Goal: Information Seeking & Learning: Learn about a topic

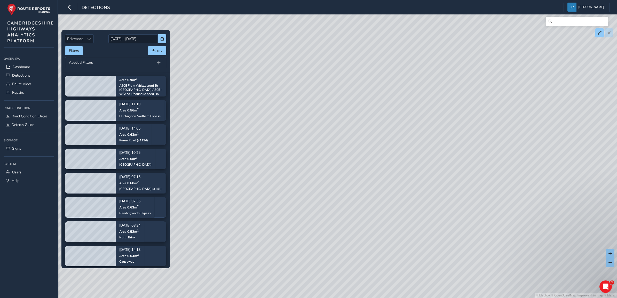
drag, startPoint x: 328, startPoint y: 163, endPoint x: 325, endPoint y: 149, distance: 14.6
click at [325, 149] on div "© Mapbox © OpenStreetMap Improve this map © Maxar" at bounding box center [308, 149] width 617 height 298
drag, startPoint x: 348, startPoint y: 120, endPoint x: 356, endPoint y: 118, distance: 8.4
click at [356, 118] on div "© Mapbox © OpenStreetMap Improve this map © Maxar" at bounding box center [308, 149] width 617 height 298
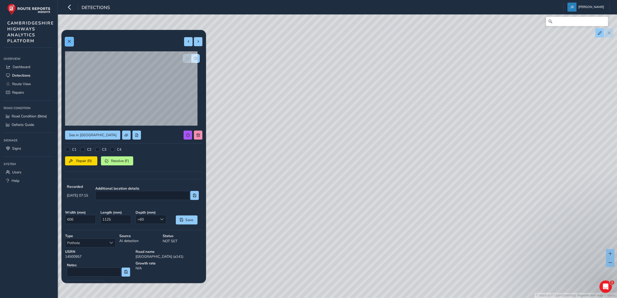
click at [69, 41] on span at bounding box center [69, 42] width 4 height 4
click at [69, 40] on span at bounding box center [69, 42] width 4 height 4
click at [70, 41] on span at bounding box center [69, 42] width 4 height 4
click at [191, 61] on button "button" at bounding box center [195, 58] width 9 height 9
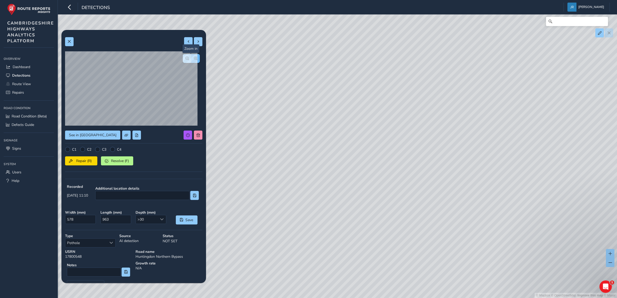
click at [191, 61] on button "button" at bounding box center [195, 58] width 9 height 9
click at [183, 60] on button "button" at bounding box center [187, 58] width 9 height 9
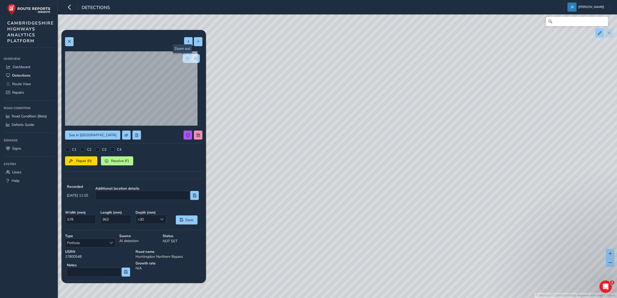
click at [183, 60] on button "button" at bounding box center [187, 58] width 9 height 9
click at [183, 60] on div at bounding box center [191, 58] width 17 height 9
click at [69, 42] on span at bounding box center [69, 42] width 4 height 4
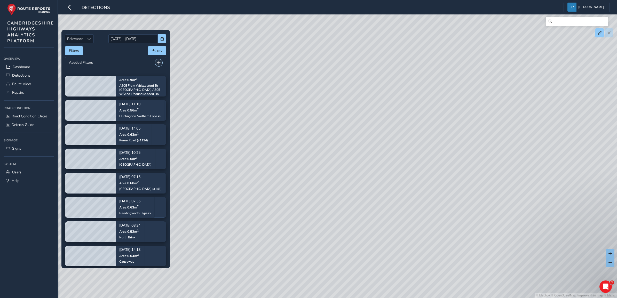
click at [158, 62] on span at bounding box center [159, 63] width 4 height 4
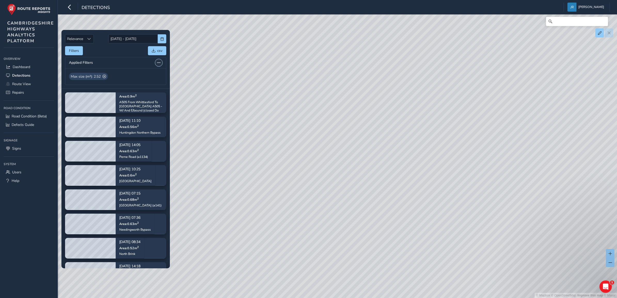
click at [158, 62] on span at bounding box center [159, 63] width 4 height 4
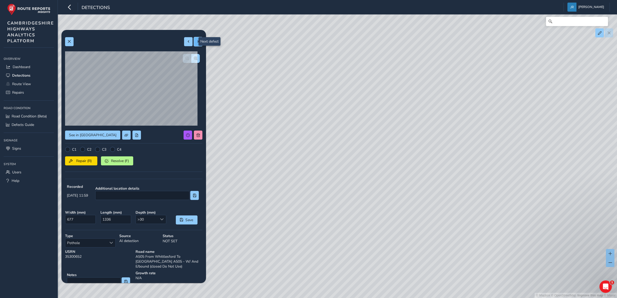
click at [195, 39] on button at bounding box center [198, 41] width 9 height 9
type input "431"
type input "451"
click at [193, 57] on button "button" at bounding box center [195, 58] width 9 height 9
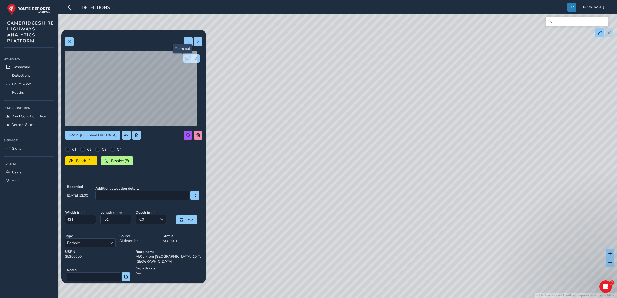
click at [185, 57] on span "button" at bounding box center [187, 59] width 4 height 4
click at [184, 57] on button "button" at bounding box center [187, 58] width 9 height 9
click at [184, 57] on div at bounding box center [191, 58] width 17 height 9
click at [68, 40] on span at bounding box center [69, 42] width 4 height 4
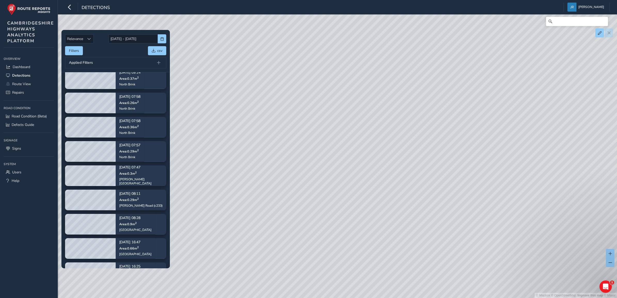
scroll to position [1001, 0]
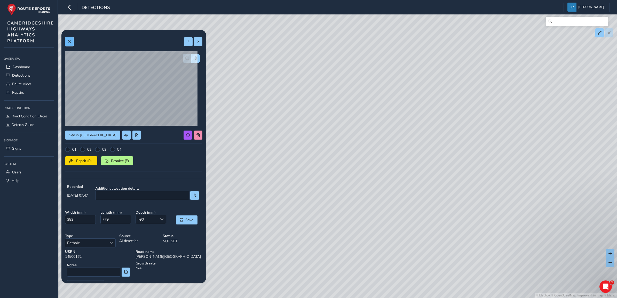
click at [69, 40] on span at bounding box center [69, 42] width 4 height 4
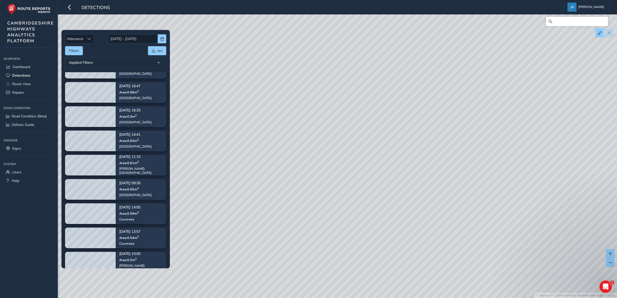
scroll to position [1097, 0]
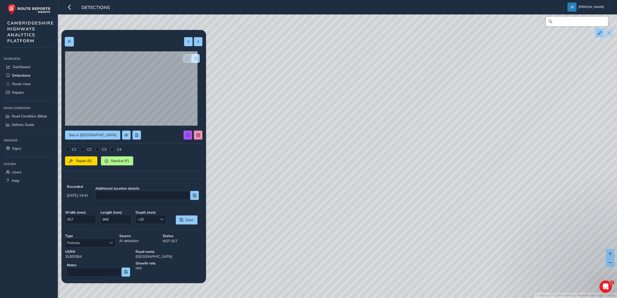
click at [72, 40] on button at bounding box center [69, 41] width 9 height 9
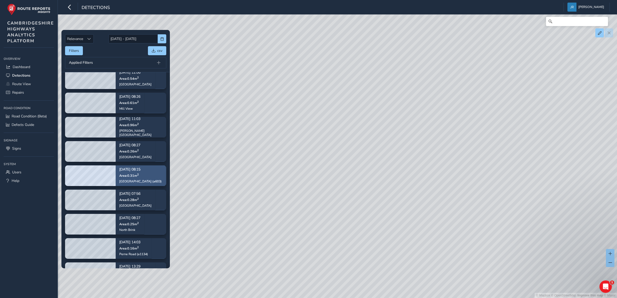
scroll to position [1356, 0]
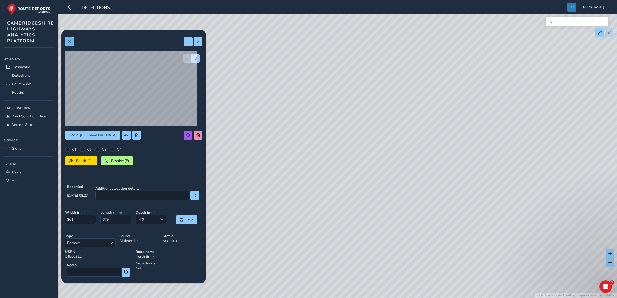
click at [68, 43] on span at bounding box center [69, 42] width 4 height 4
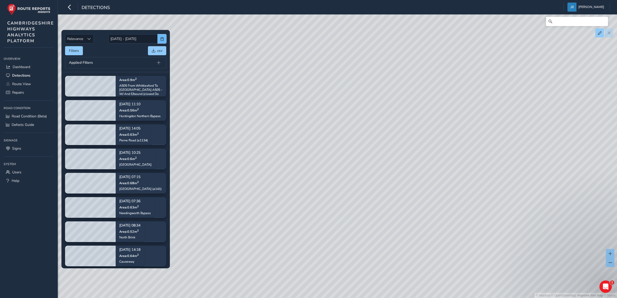
click at [162, 36] on button "button" at bounding box center [162, 38] width 9 height 9
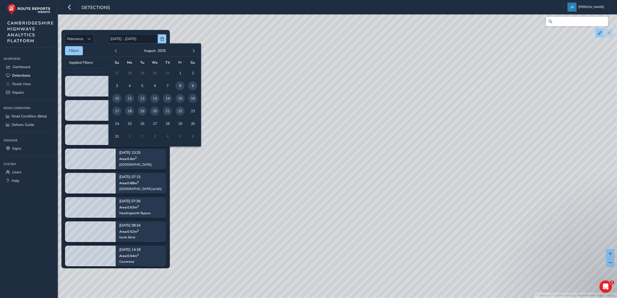
click at [96, 48] on div "Filters csv" at bounding box center [115, 50] width 101 height 9
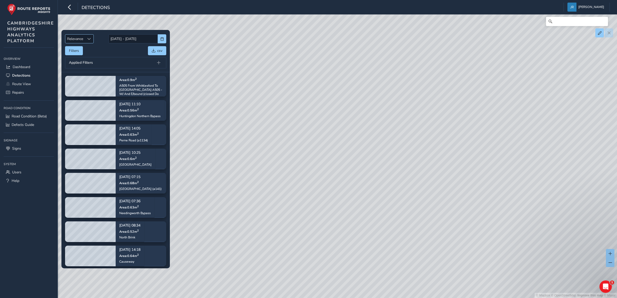
click at [87, 37] on div "Sort by Date" at bounding box center [89, 39] width 9 height 9
click at [87, 36] on div "Sort by Date" at bounding box center [89, 39] width 9 height 9
click at [112, 52] on div "Filters csv" at bounding box center [115, 50] width 101 height 9
drag, startPoint x: 384, startPoint y: 94, endPoint x: 386, endPoint y: 80, distance: 14.4
click at [386, 80] on div "© Mapbox © OpenStreetMap Improve this map © Maxar" at bounding box center [308, 149] width 617 height 298
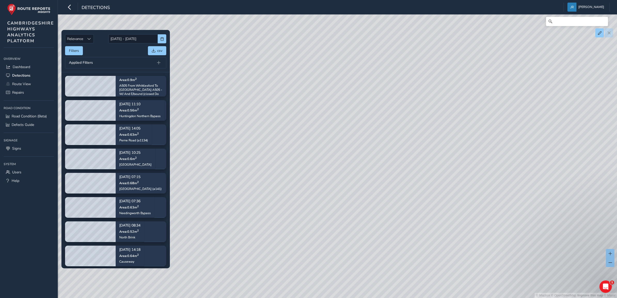
drag, startPoint x: 319, startPoint y: 216, endPoint x: 376, endPoint y: 30, distance: 193.9
click at [376, 30] on div "© Mapbox © OpenStreetMap Improve this map © Maxar" at bounding box center [308, 149] width 617 height 298
drag, startPoint x: 337, startPoint y: 206, endPoint x: 344, endPoint y: 128, distance: 78.5
click at [344, 128] on div "© Mapbox © OpenStreetMap Improve this map © Maxar" at bounding box center [308, 149] width 617 height 298
click at [78, 50] on button "Filters" at bounding box center [74, 50] width 18 height 9
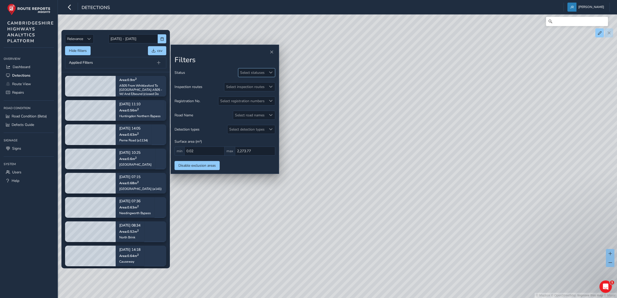
click at [266, 73] on div "Select statuses" at bounding box center [252, 72] width 28 height 9
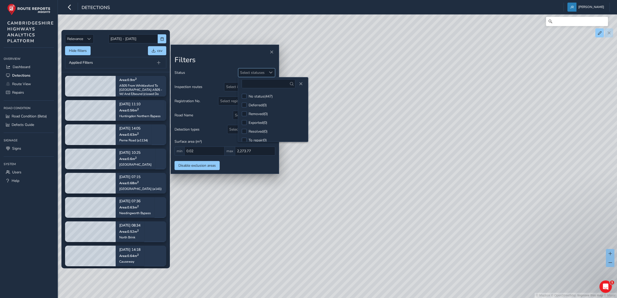
click at [266, 73] on div at bounding box center [270, 72] width 9 height 9
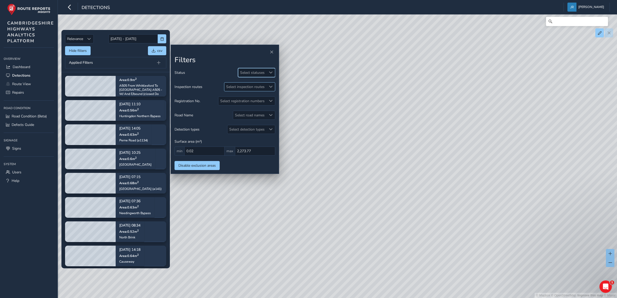
click at [237, 84] on div "Select inspection routes" at bounding box center [245, 87] width 42 height 9
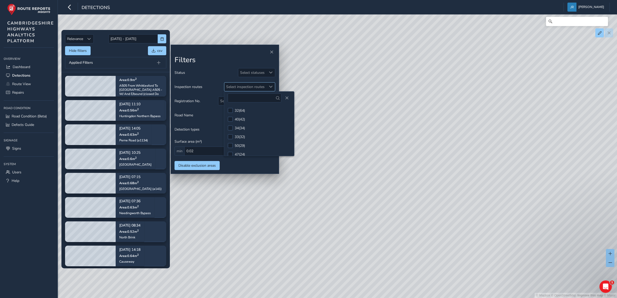
click at [237, 84] on div "Select inspection routes" at bounding box center [245, 87] width 42 height 9
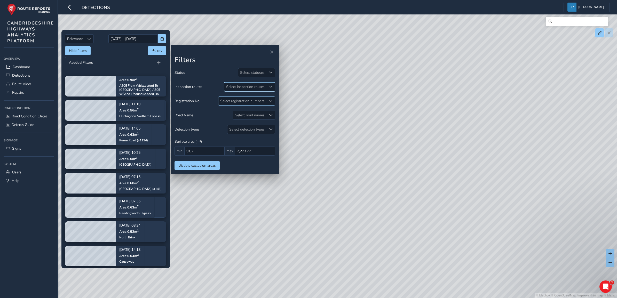
click at [242, 101] on div "Select registration numbers" at bounding box center [242, 101] width 48 height 9
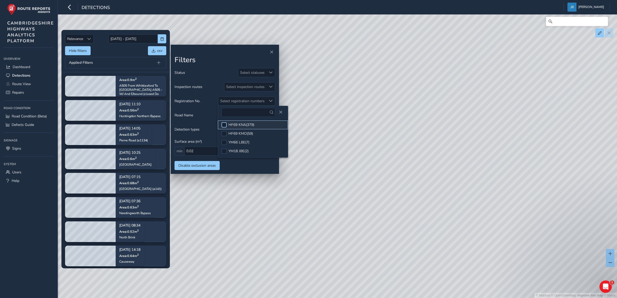
click at [224, 124] on div at bounding box center [224, 124] width 5 height 5
click at [224, 125] on span at bounding box center [224, 125] width 4 height 4
click at [224, 135] on div at bounding box center [224, 133] width 5 height 5
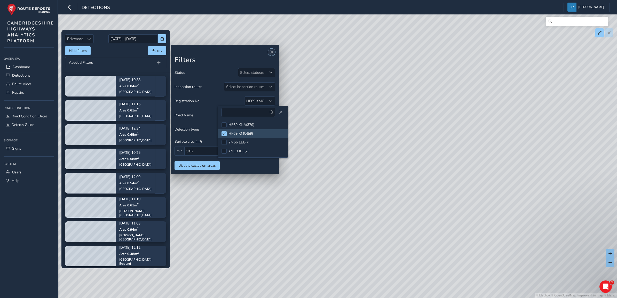
click at [271, 51] on span "Close" at bounding box center [272, 52] width 4 height 4
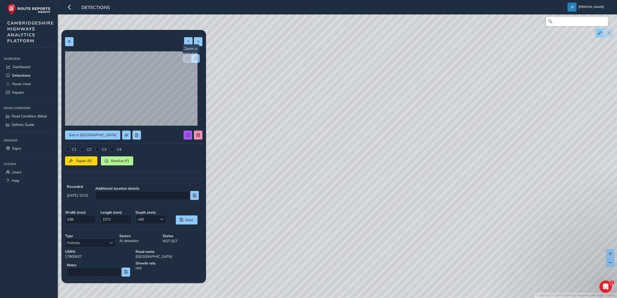
click at [194, 58] on span "button" at bounding box center [196, 59] width 4 height 4
click at [194, 59] on span "button" at bounding box center [196, 59] width 4 height 4
click at [183, 59] on button "button" at bounding box center [187, 58] width 9 height 9
click at [185, 59] on span "button" at bounding box center [187, 59] width 4 height 4
click at [193, 57] on button "button" at bounding box center [195, 58] width 9 height 9
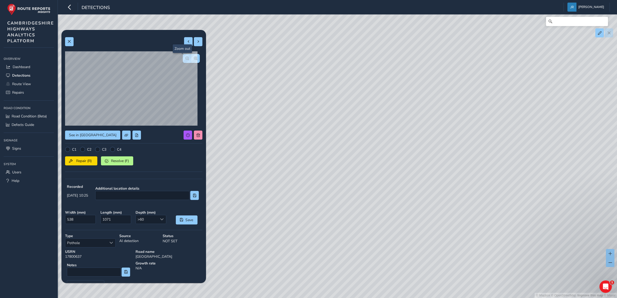
click at [185, 58] on span "button" at bounding box center [187, 59] width 4 height 4
click at [197, 43] on span at bounding box center [199, 42] width 4 height 4
type input "555"
type input "1366"
click at [197, 42] on span at bounding box center [199, 42] width 4 height 4
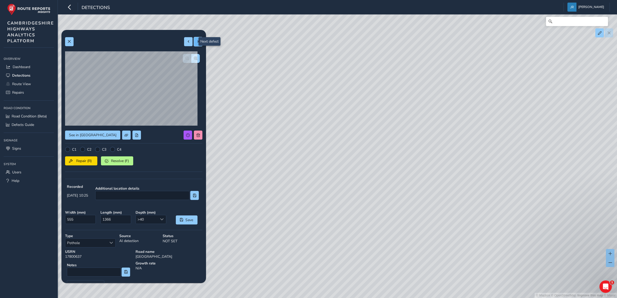
type input "415"
type input "604"
click at [184, 44] on button at bounding box center [188, 41] width 9 height 9
type input "555"
type input "1366"
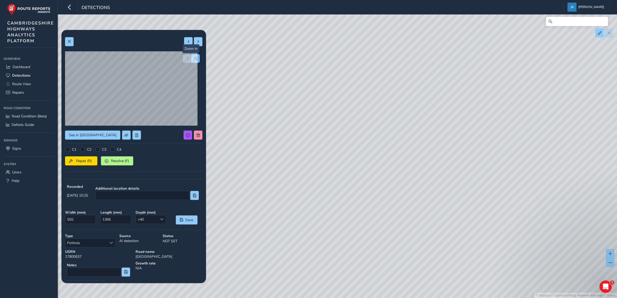
click at [194, 58] on span "button" at bounding box center [196, 59] width 4 height 4
click at [185, 58] on span "button" at bounding box center [187, 59] width 4 height 4
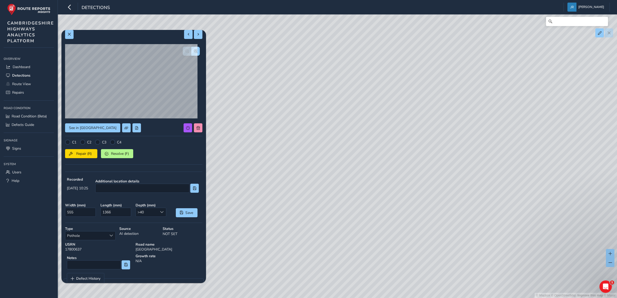
scroll to position [20, 0]
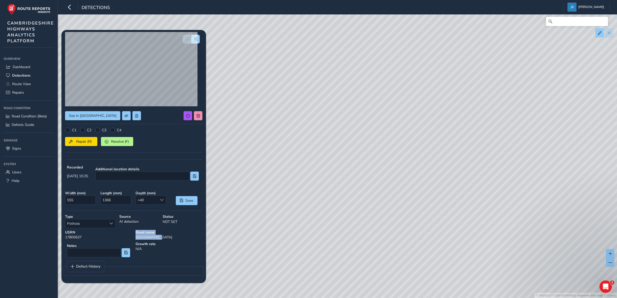
drag, startPoint x: 152, startPoint y: 235, endPoint x: 133, endPoint y: 232, distance: 19.2
click at [134, 182] on div "Road name High Street" at bounding box center [169, 234] width 70 height 13
drag, startPoint x: 133, startPoint y: 232, endPoint x: 139, endPoint y: 237, distance: 8.0
click at [139, 182] on div "Road name High Street" at bounding box center [169, 234] width 70 height 13
drag, startPoint x: 83, startPoint y: 237, endPoint x: 61, endPoint y: 233, distance: 22.2
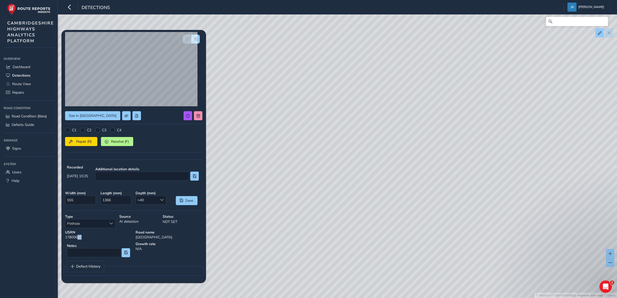
click at [61, 182] on div "See in Route View C1 C2 C3 C4 Repair (R) Resolve (F) Recorded Aug 13 2025, 10:2…" at bounding box center [133, 147] width 145 height 273
click at [387, 140] on div "© Mapbox © OpenStreetMap Improve this map © Maxar" at bounding box center [308, 149] width 617 height 298
drag, startPoint x: 478, startPoint y: 195, endPoint x: 388, endPoint y: 156, distance: 98.0
click at [388, 157] on div "© Mapbox © OpenStreetMap Improve this map © Maxar" at bounding box center [308, 149] width 617 height 298
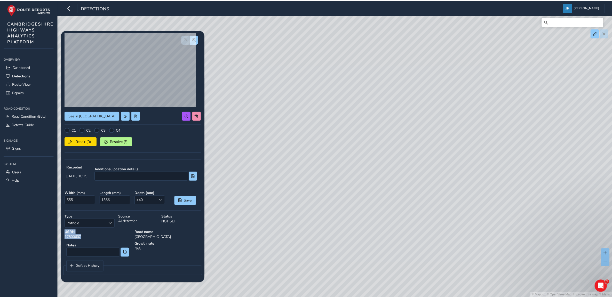
scroll to position [0, 0]
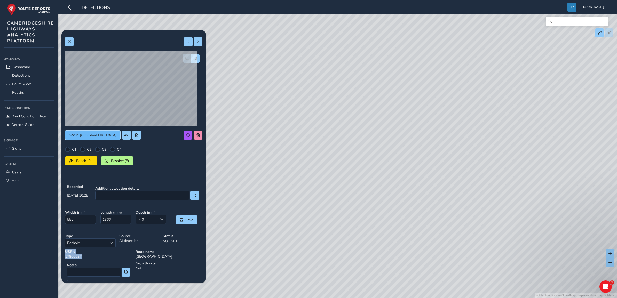
click at [87, 136] on span "See in Route View" at bounding box center [93, 135] width 48 height 5
click at [69, 45] on button at bounding box center [69, 41] width 9 height 9
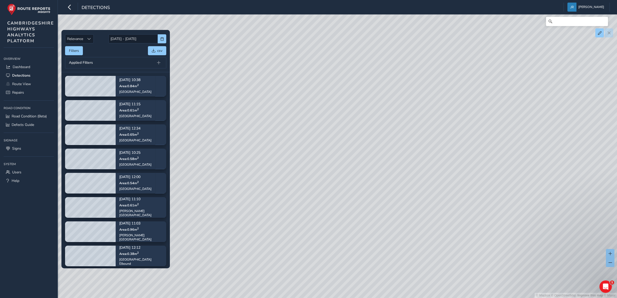
drag, startPoint x: 290, startPoint y: 225, endPoint x: 314, endPoint y: 120, distance: 107.9
click at [314, 120] on div "© Mapbox © OpenStreetMap Improve this map © Maxar" at bounding box center [308, 149] width 617 height 298
drag, startPoint x: 327, startPoint y: 85, endPoint x: 316, endPoint y: 58, distance: 29.4
click at [316, 59] on div "© Mapbox © OpenStreetMap Improve this map © Maxar" at bounding box center [308, 149] width 617 height 298
drag, startPoint x: 271, startPoint y: 192, endPoint x: 289, endPoint y: 162, distance: 36.0
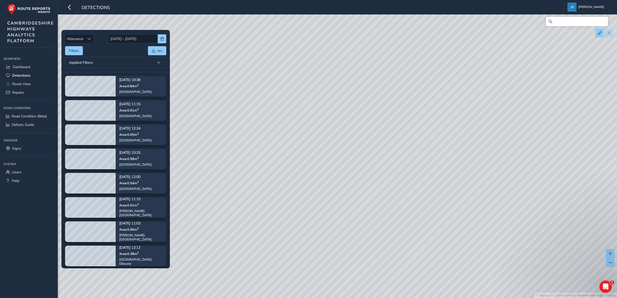
click at [292, 162] on div "© Mapbox © OpenStreetMap Improve this map © Maxar" at bounding box center [308, 149] width 617 height 298
drag, startPoint x: 278, startPoint y: 72, endPoint x: 301, endPoint y: 142, distance: 73.3
click at [302, 144] on div "© Mapbox © OpenStreetMap Improve this map © Maxar" at bounding box center [308, 149] width 617 height 298
drag, startPoint x: 370, startPoint y: 164, endPoint x: 323, endPoint y: 151, distance: 48.1
click at [323, 151] on div "© Mapbox © OpenStreetMap Improve this map © Maxar" at bounding box center [308, 149] width 617 height 298
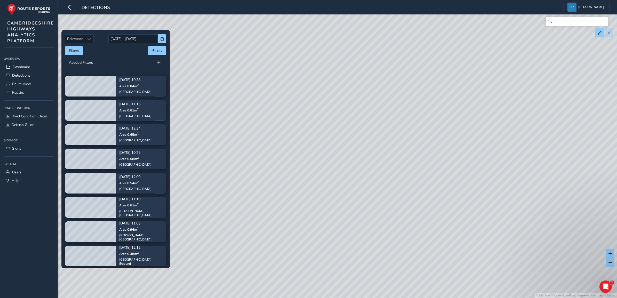
drag, startPoint x: 297, startPoint y: 178, endPoint x: 309, endPoint y: 162, distance: 20.4
click at [309, 162] on div "© Mapbox © OpenStreetMap Improve this map © Maxar" at bounding box center [308, 149] width 617 height 298
drag, startPoint x: 300, startPoint y: 141, endPoint x: 319, endPoint y: 152, distance: 22.0
click at [319, 152] on div "© Mapbox © OpenStreetMap Improve this map © Maxar" at bounding box center [308, 149] width 617 height 298
click at [31, 117] on span "Road Condition (Beta)" at bounding box center [29, 116] width 35 height 5
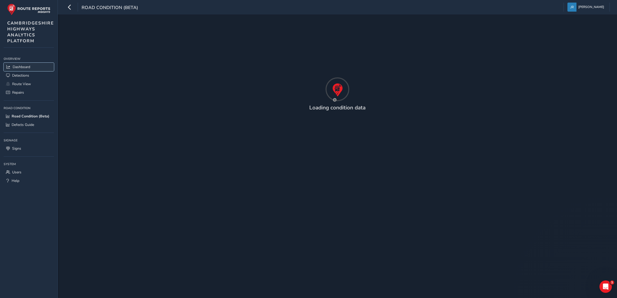
click at [24, 67] on span "Dashboard" at bounding box center [22, 67] width 18 height 5
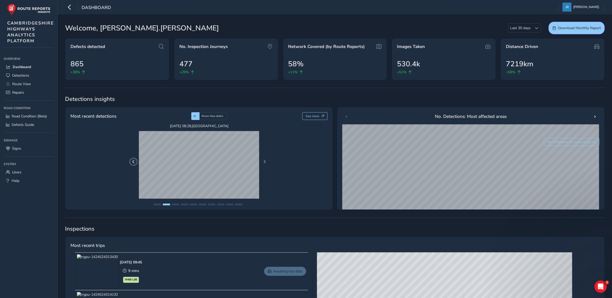
click at [132, 163] on span "Previous Page" at bounding box center [134, 162] width 4 height 4
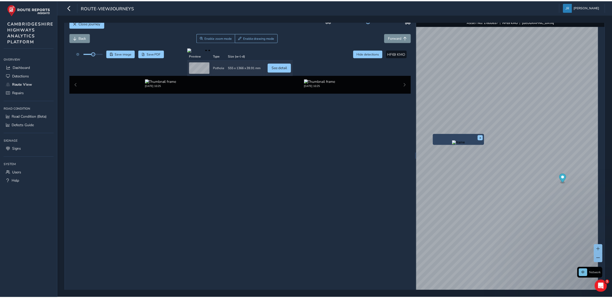
scroll to position [18, 0]
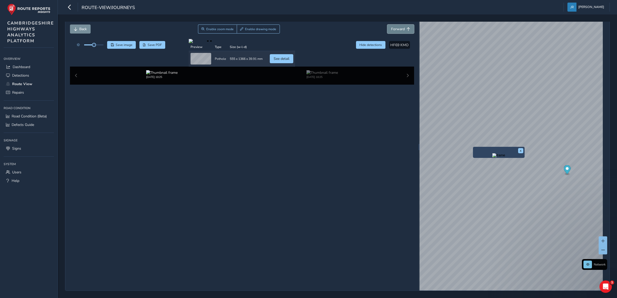
click at [399, 30] on span "Forward" at bounding box center [398, 29] width 14 height 5
click at [462, 144] on div "x" at bounding box center [488, 149] width 52 height 11
click at [467, 151] on img "Preview frame" at bounding box center [473, 149] width 13 height 4
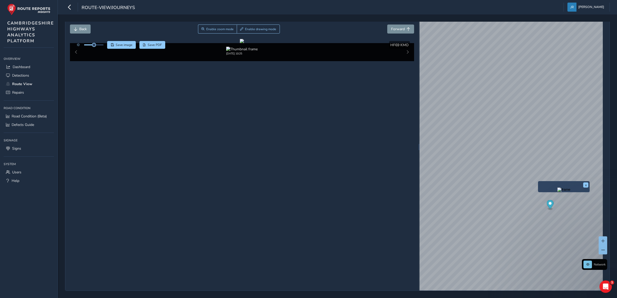
click at [557, 192] on img "Preview frame" at bounding box center [563, 190] width 13 height 4
click at [545, 250] on div "x" at bounding box center [571, 255] width 52 height 11
click at [577, 261] on img "Preview frame" at bounding box center [570, 258] width 13 height 4
click at [70, 6] on icon "button" at bounding box center [69, 7] width 5 height 9
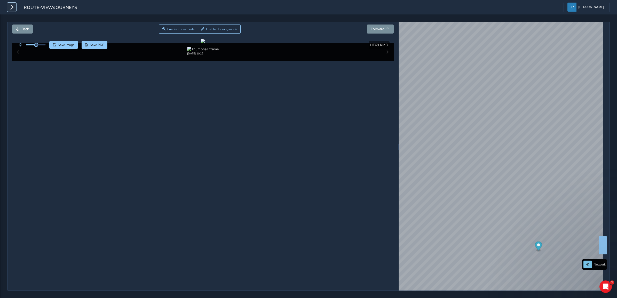
click at [13, 7] on icon "button" at bounding box center [11, 7] width 5 height 9
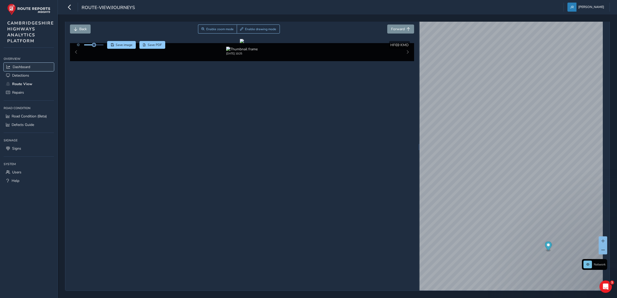
click at [26, 65] on link "Dashboard" at bounding box center [29, 67] width 50 height 9
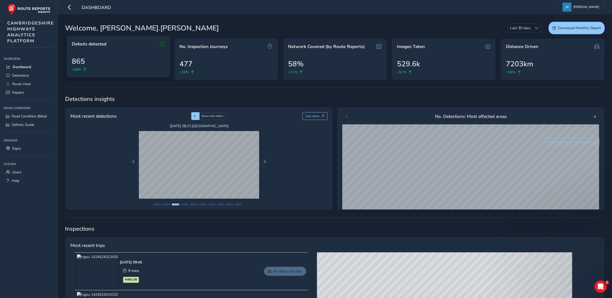
click at [160, 44] on icon at bounding box center [162, 44] width 5 height 6
click at [79, 61] on span "865" at bounding box center [78, 61] width 13 height 11
click at [102, 43] on span "Defects detected" at bounding box center [89, 44] width 35 height 6
click at [162, 44] on icon at bounding box center [162, 44] width 5 height 6
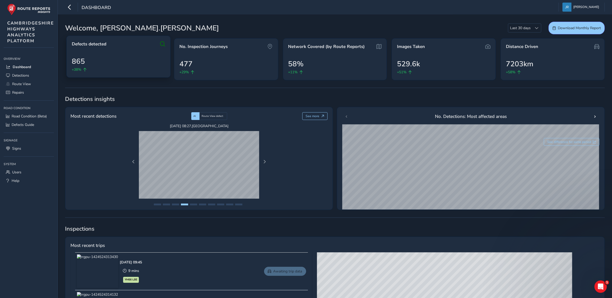
click at [131, 66] on div "865 +38%" at bounding box center [118, 64] width 93 height 16
click at [131, 65] on div "865 +38%" at bounding box center [118, 64] width 93 height 16
click at [80, 69] on span "+38%" at bounding box center [77, 69] width 10 height 5
click at [266, 162] on span "Next Page" at bounding box center [265, 162] width 4 height 4
click at [266, 162] on button "Next Page" at bounding box center [264, 161] width 7 height 7
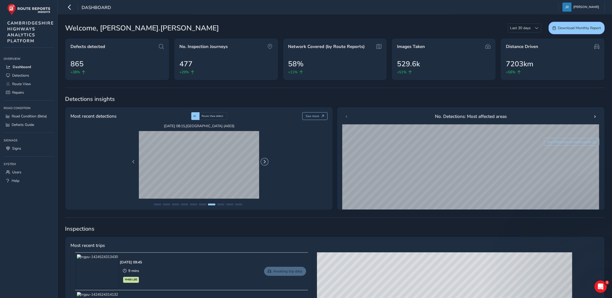
click at [266, 162] on button "Next Page" at bounding box center [264, 161] width 7 height 7
click at [266, 161] on button "Next Page" at bounding box center [264, 161] width 7 height 7
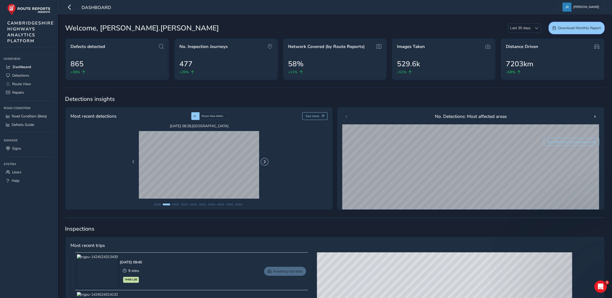
click at [266, 161] on button "Next Page" at bounding box center [264, 161] width 7 height 7
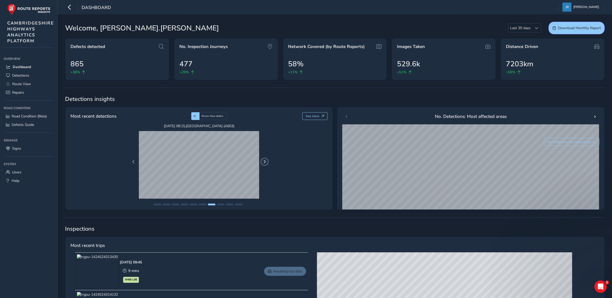
click at [266, 160] on span "Next Page" at bounding box center [265, 162] width 4 height 4
click at [132, 162] on span "Previous Page" at bounding box center [134, 162] width 4 height 4
click at [265, 161] on span "Next Page" at bounding box center [265, 162] width 4 height 4
click at [215, 117] on span "Route View defect" at bounding box center [213, 116] width 22 height 4
click at [264, 161] on span "Next Page" at bounding box center [265, 162] width 4 height 4
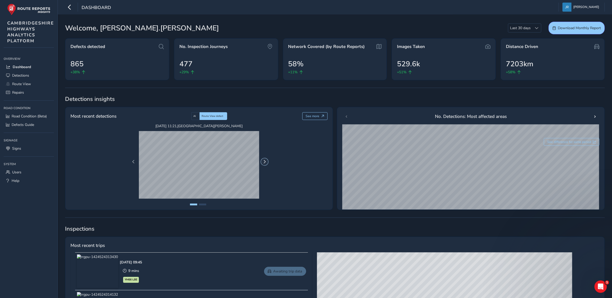
click at [264, 161] on span "Next Page" at bounding box center [265, 162] width 4 height 4
click at [265, 160] on span "Next Page" at bounding box center [265, 162] width 4 height 4
click at [266, 161] on span "Next Page" at bounding box center [265, 162] width 4 height 4
click at [196, 115] on span "AI" at bounding box center [194, 116] width 3 height 4
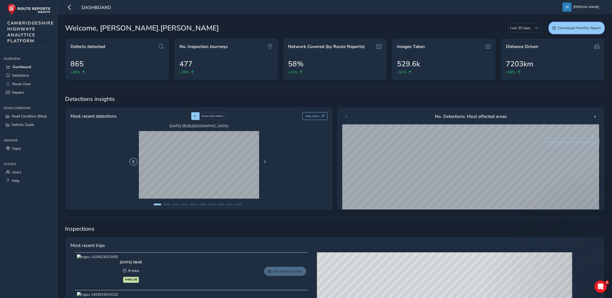
click at [135, 161] on span "Previous Page" at bounding box center [134, 162] width 4 height 4
click at [266, 163] on button "Next Page" at bounding box center [264, 161] width 7 height 7
click at [266, 163] on span "Next Page" at bounding box center [265, 162] width 4 height 4
click at [23, 116] on span "Road Condition (Beta)" at bounding box center [29, 116] width 35 height 5
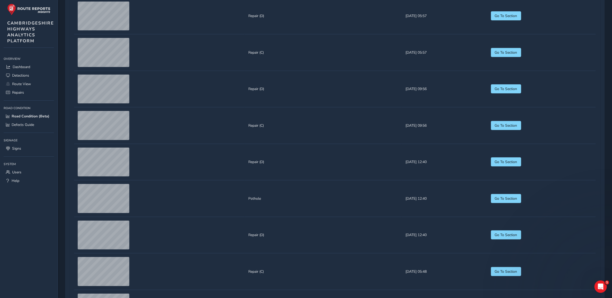
scroll to position [387, 0]
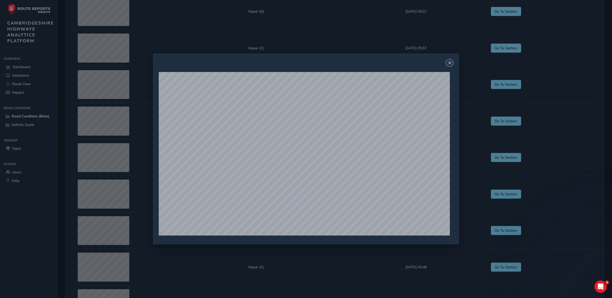
click at [451, 61] on span "Close" at bounding box center [450, 63] width 4 height 4
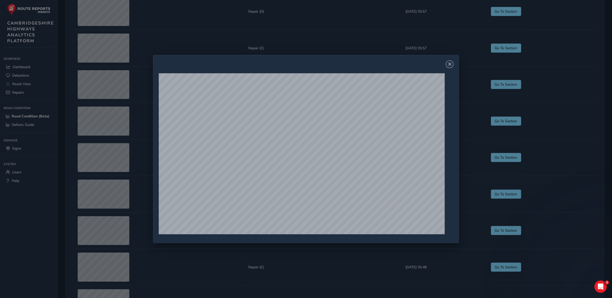
click at [452, 62] on span "Close" at bounding box center [450, 64] width 4 height 4
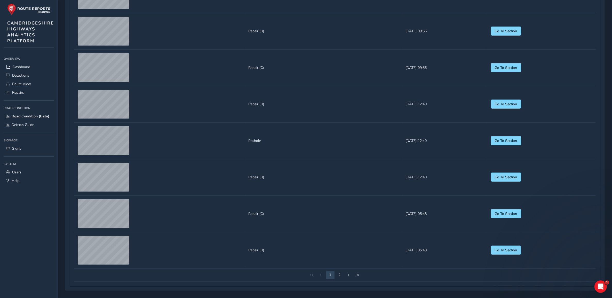
scroll to position [576, 0]
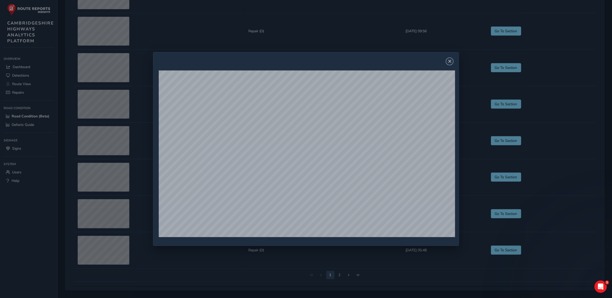
click at [448, 62] on button "Close" at bounding box center [449, 61] width 7 height 7
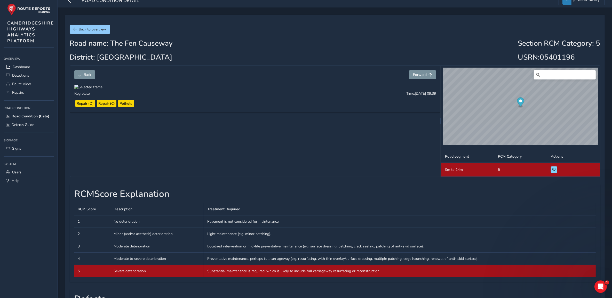
scroll to position [0, 0]
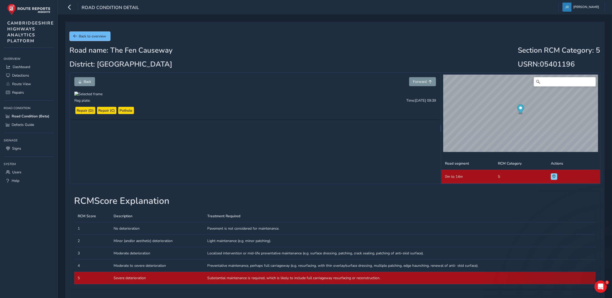
click at [90, 36] on span "Back to overview" at bounding box center [92, 36] width 27 height 5
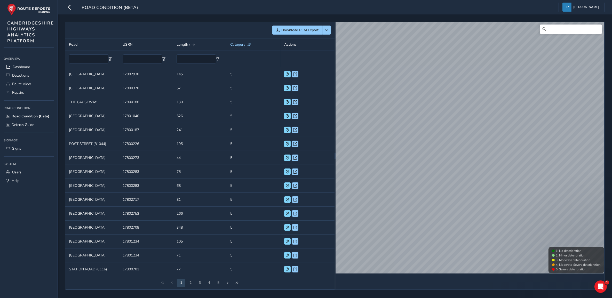
scroll to position [3, 0]
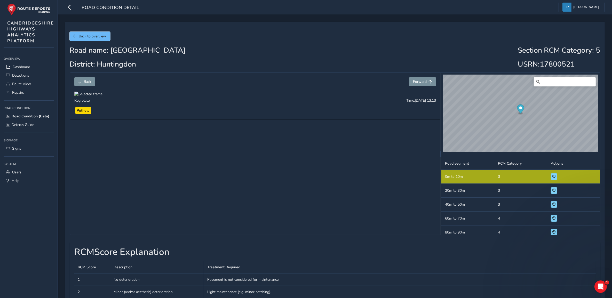
click at [93, 35] on span "Back to overview" at bounding box center [92, 36] width 27 height 5
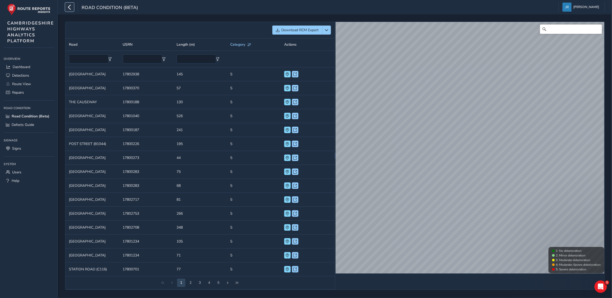
click at [71, 7] on icon "button" at bounding box center [69, 7] width 5 height 9
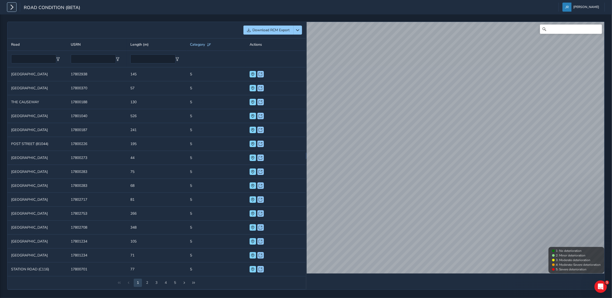
click at [9, 5] on icon "button" at bounding box center [11, 7] width 5 height 9
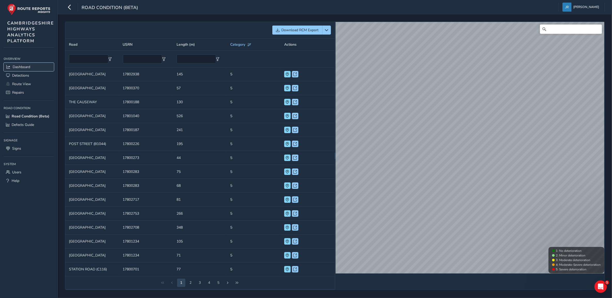
click at [22, 66] on span "Dashboard" at bounding box center [22, 67] width 18 height 5
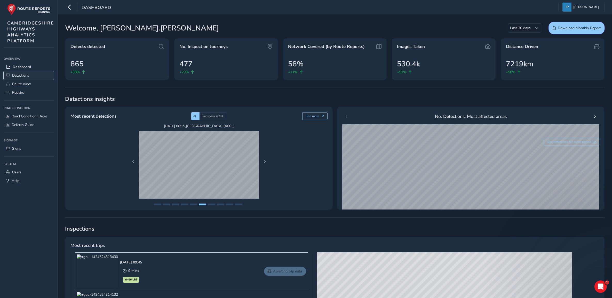
click at [24, 77] on span "Detections" at bounding box center [20, 75] width 17 height 5
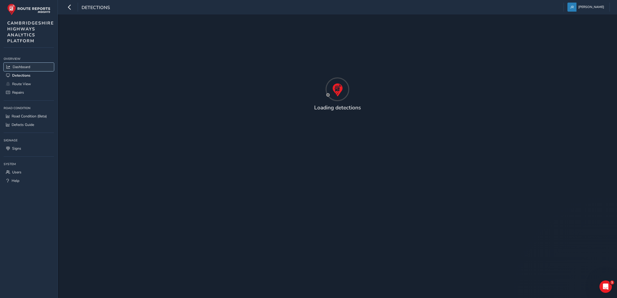
click at [16, 66] on span "Dashboard" at bounding box center [22, 67] width 18 height 5
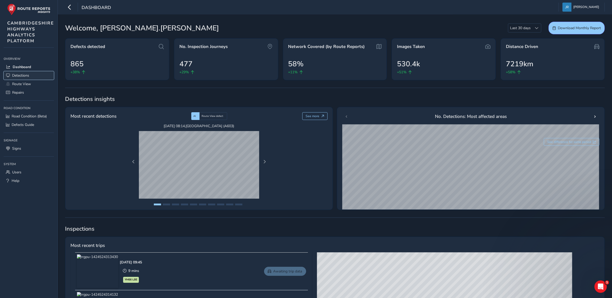
click at [12, 77] on span "Detections" at bounding box center [20, 75] width 17 height 5
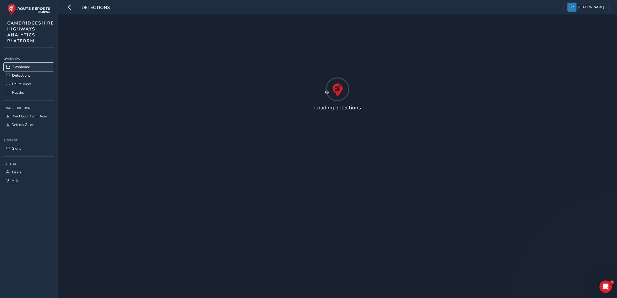
click at [23, 65] on span "Dashboard" at bounding box center [22, 67] width 18 height 5
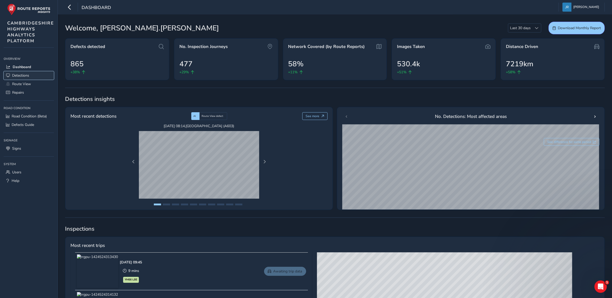
click at [25, 77] on span "Detections" at bounding box center [20, 75] width 17 height 5
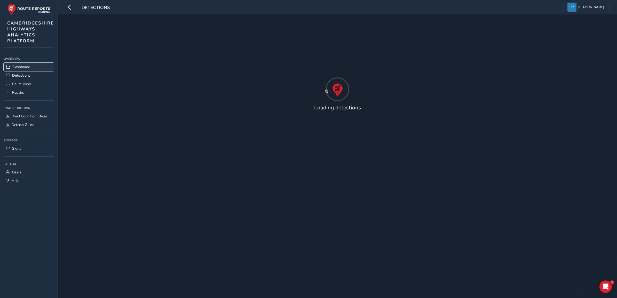
click at [24, 68] on span "Dashboard" at bounding box center [22, 67] width 18 height 5
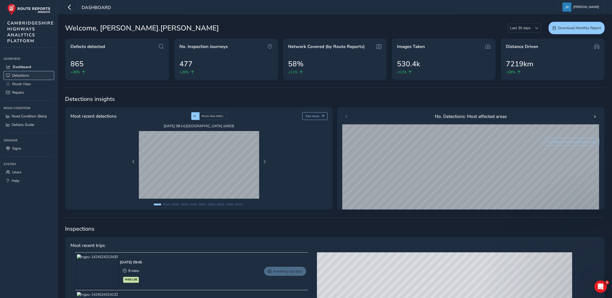
click at [24, 75] on span "Detections" at bounding box center [20, 75] width 17 height 5
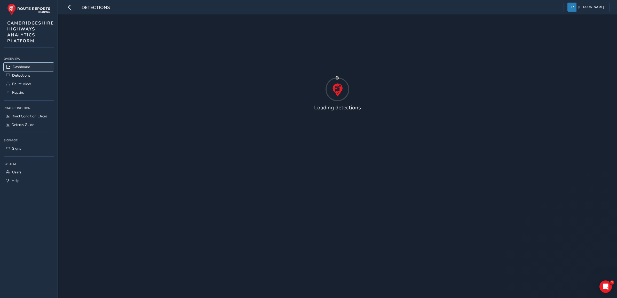
click at [19, 68] on span "Dashboard" at bounding box center [22, 67] width 18 height 5
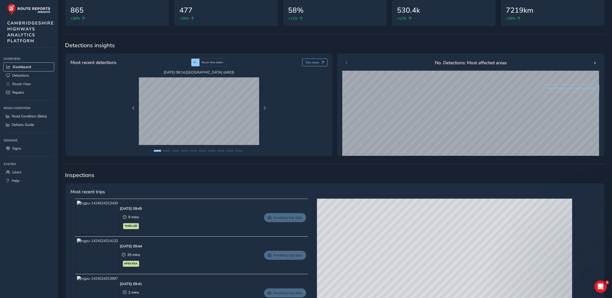
scroll to position [129, 0]
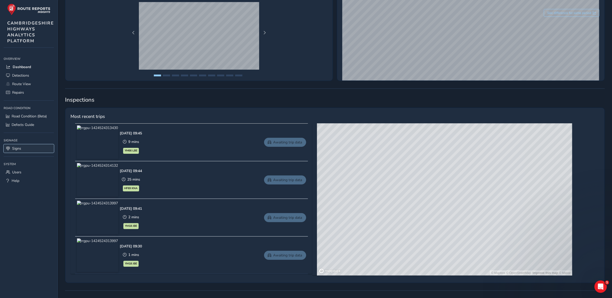
click at [18, 148] on span "Signs" at bounding box center [16, 148] width 9 height 5
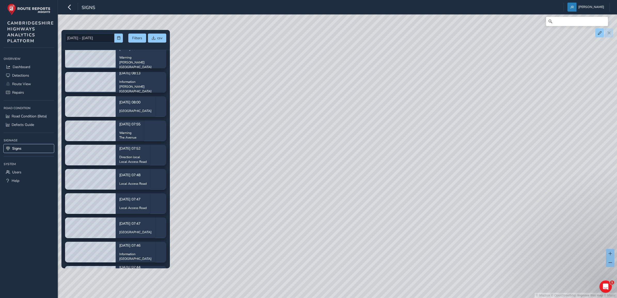
scroll to position [516, 0]
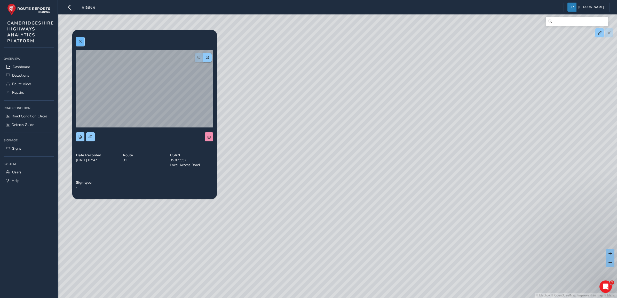
click at [77, 40] on button at bounding box center [80, 41] width 9 height 9
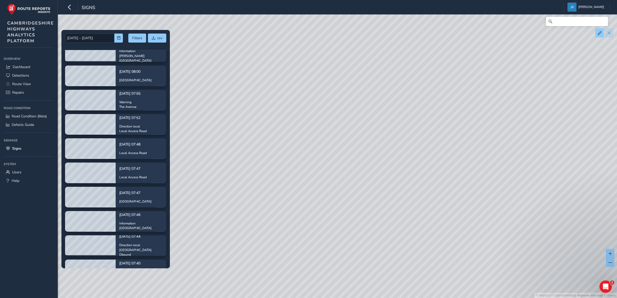
drag, startPoint x: 318, startPoint y: 81, endPoint x: 328, endPoint y: 138, distance: 58.5
click at [328, 138] on div "© Mapbox © OpenStreetMap Improve this map © Maxar" at bounding box center [308, 149] width 617 height 298
click at [29, 68] on span "Dashboard" at bounding box center [22, 67] width 18 height 5
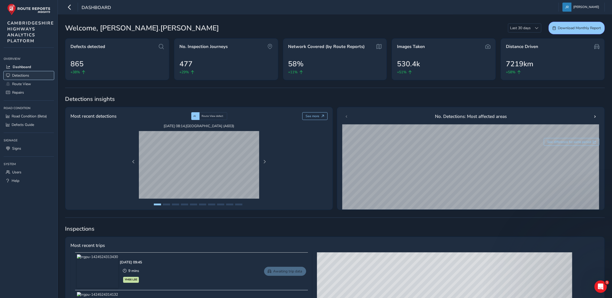
click at [21, 75] on span "Detections" at bounding box center [20, 75] width 17 height 5
